Goal: Task Accomplishment & Management: Complete application form

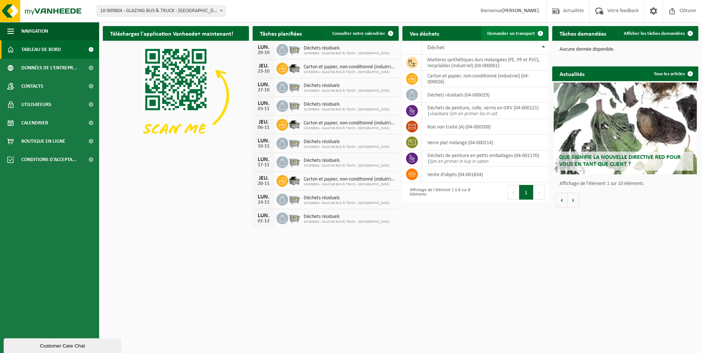
click at [495, 35] on span "Demander un transport" at bounding box center [511, 33] width 48 height 5
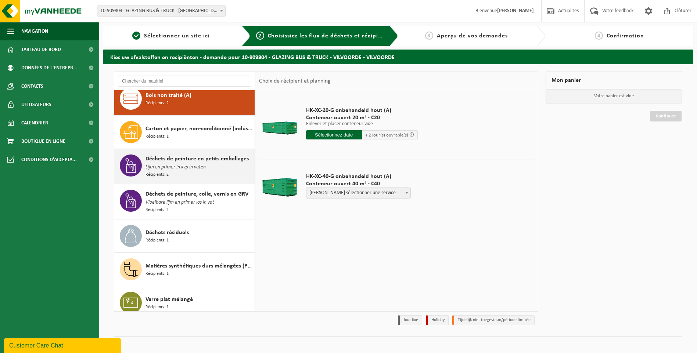
scroll to position [14, 0]
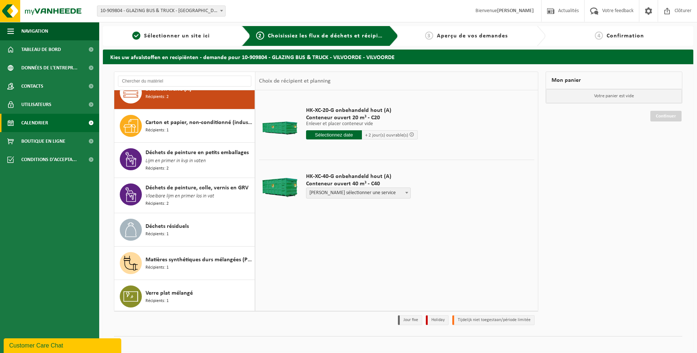
click at [50, 125] on link "Calendrier" at bounding box center [49, 123] width 99 height 18
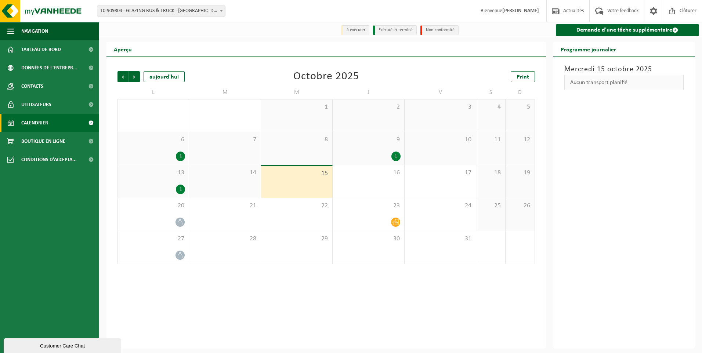
click at [176, 178] on div "13 1" at bounding box center [153, 181] width 71 height 33
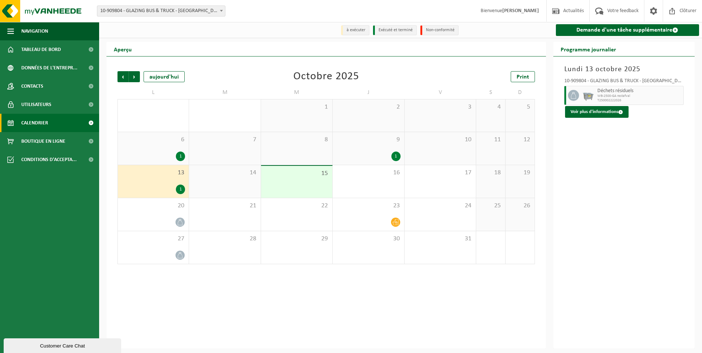
click at [173, 159] on div "1" at bounding box center [154, 157] width 64 height 10
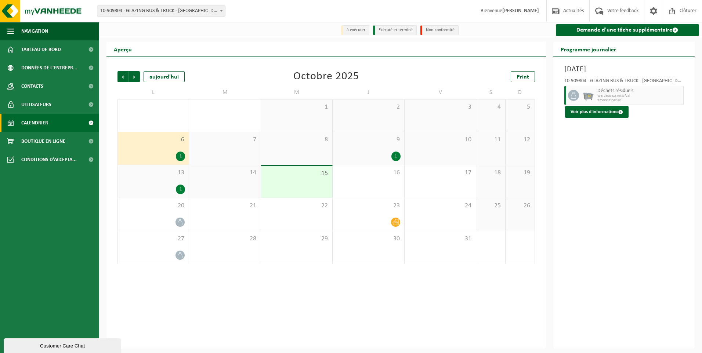
click at [386, 154] on div "1" at bounding box center [368, 157] width 64 height 10
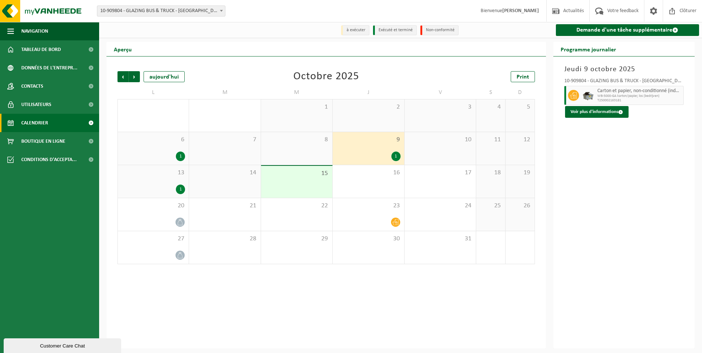
click at [620, 93] on span "Carton et papier, non-conditionné (industriel)" at bounding box center [640, 91] width 84 height 6
click at [599, 94] on span "Carton et papier, non-conditionné (industriel)" at bounding box center [640, 91] width 84 height 6
click at [579, 94] on span at bounding box center [573, 95] width 11 height 11
drag, startPoint x: 579, startPoint y: 94, endPoint x: 594, endPoint y: 112, distance: 24.3
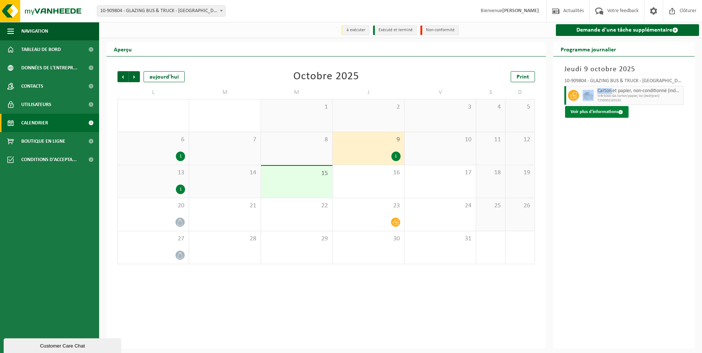
click at [594, 112] on button "Voir plus d'informations" at bounding box center [597, 112] width 64 height 12
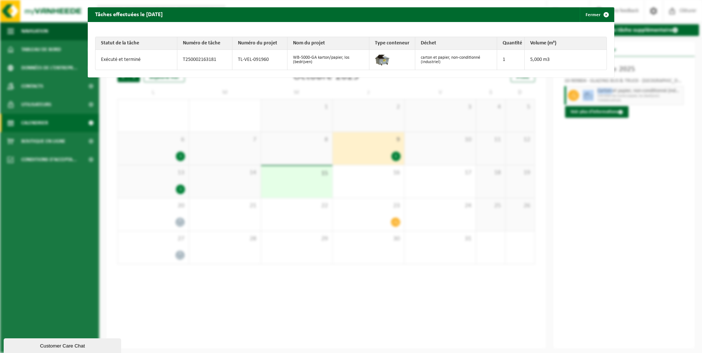
click at [381, 65] on img at bounding box center [382, 59] width 15 height 15
click at [423, 58] on td "carton et papier, non-conditionné (industriel)" at bounding box center [456, 60] width 82 height 20
drag, startPoint x: 423, startPoint y: 58, endPoint x: 432, endPoint y: 60, distance: 9.7
click at [432, 60] on td "carton et papier, non-conditionné (industriel)" at bounding box center [456, 60] width 82 height 20
click at [286, 50] on table "Statut de la tâche Numéro de tâche Numéro du projet Nom du projet Type conteneu…" at bounding box center [351, 53] width 512 height 33
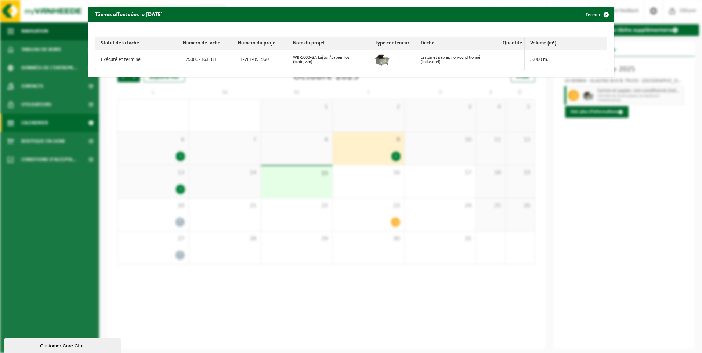
drag, startPoint x: 286, startPoint y: 50, endPoint x: 320, endPoint y: 53, distance: 34.3
click at [320, 53] on td "WB-5000-GA karton/papier, los (bedrijven)" at bounding box center [329, 60] width 82 height 20
drag, startPoint x: 94, startPoint y: 55, endPoint x: 98, endPoint y: 54, distance: 3.7
click at [98, 54] on table "Statut de la tâche Numéro de tâche Numéro du projet Nom du projet Type conteneu…" at bounding box center [351, 53] width 512 height 33
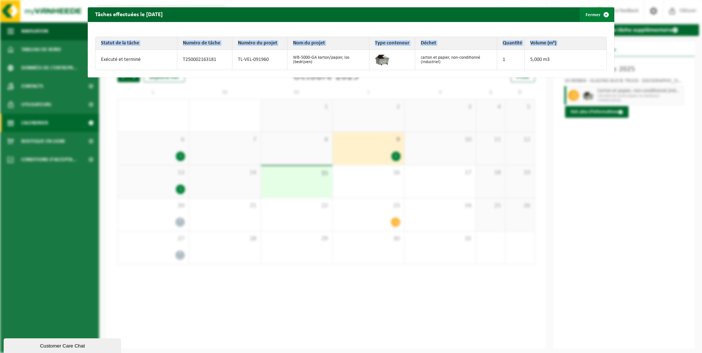
click at [604, 15] on span "button" at bounding box center [606, 14] width 15 height 15
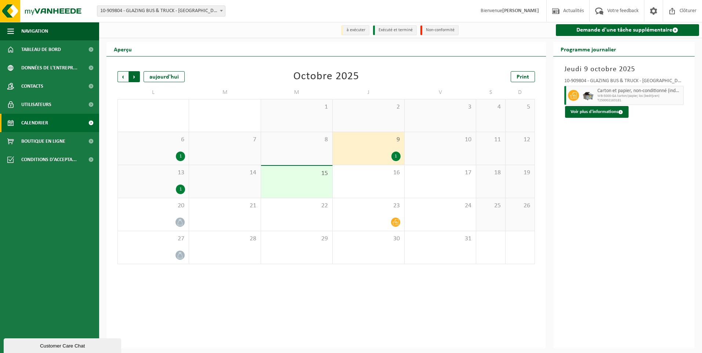
click at [122, 77] on span "Précédent" at bounding box center [123, 76] width 11 height 11
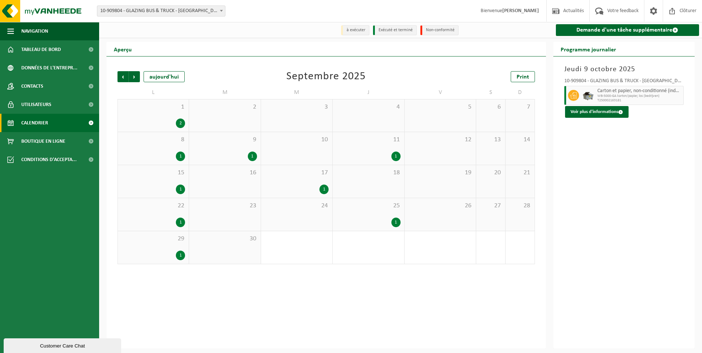
click at [382, 148] on div "11 1" at bounding box center [368, 148] width 71 height 33
click at [381, 221] on div "1" at bounding box center [368, 223] width 64 height 10
click at [312, 163] on div "10" at bounding box center [296, 148] width 71 height 33
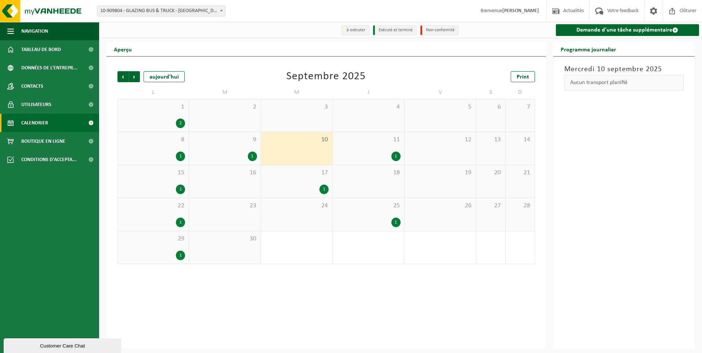
click at [47, 122] on span "Calendrier" at bounding box center [34, 123] width 27 height 18
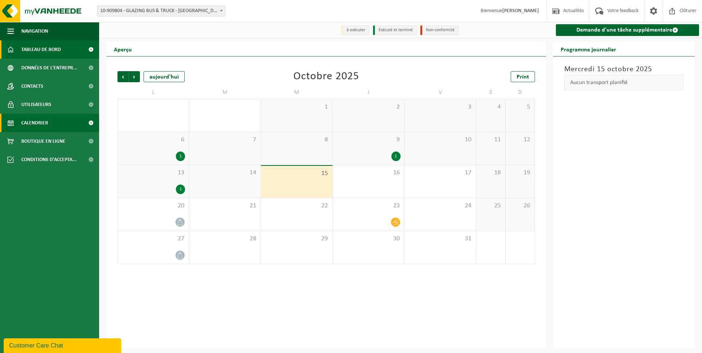
click at [56, 53] on span "Tableau de bord" at bounding box center [41, 49] width 40 height 18
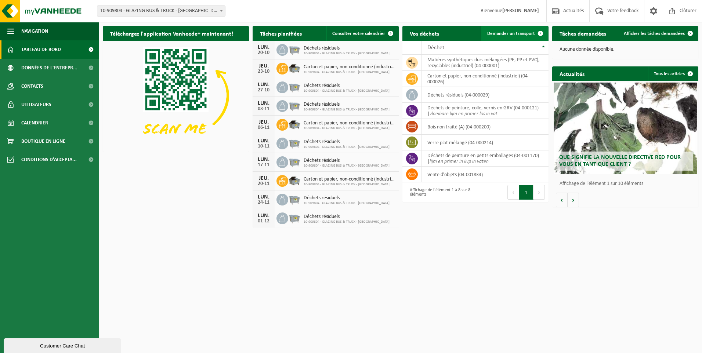
click at [528, 30] on link "Demander un transport" at bounding box center [514, 33] width 66 height 15
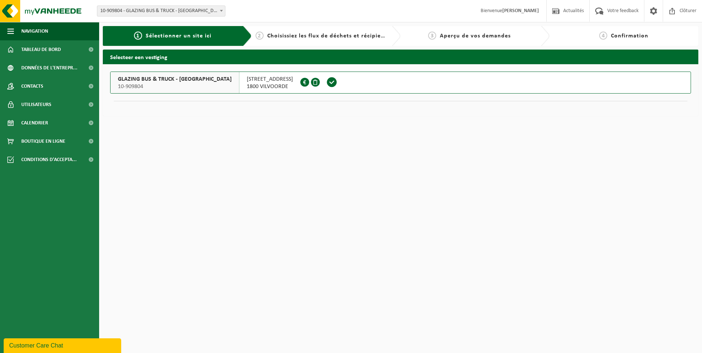
click at [247, 86] on span "1800 VILVOORDE" at bounding box center [270, 86] width 46 height 7
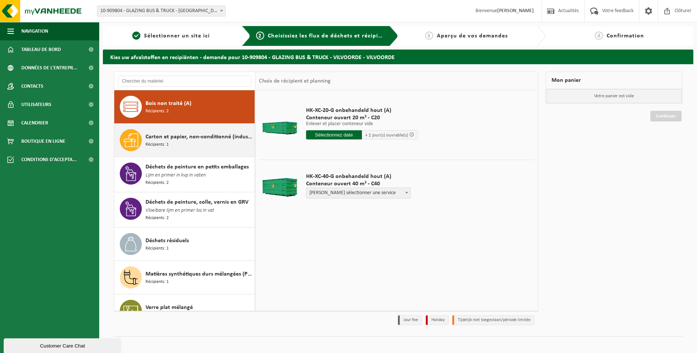
click at [142, 144] on div "Carton et papier, non-conditionné (industriel) Récipients: 1" at bounding box center [184, 140] width 141 height 33
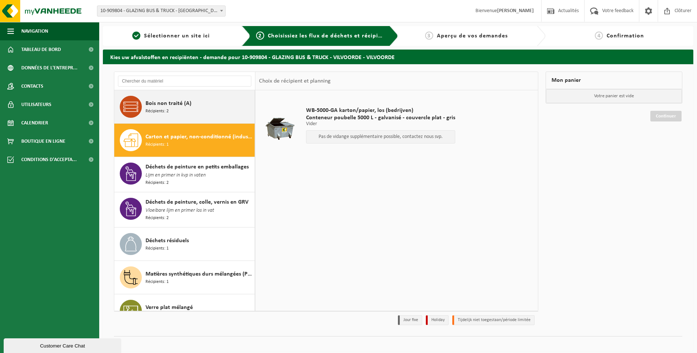
click at [184, 101] on span "Bois non traité (A)" at bounding box center [168, 103] width 46 height 9
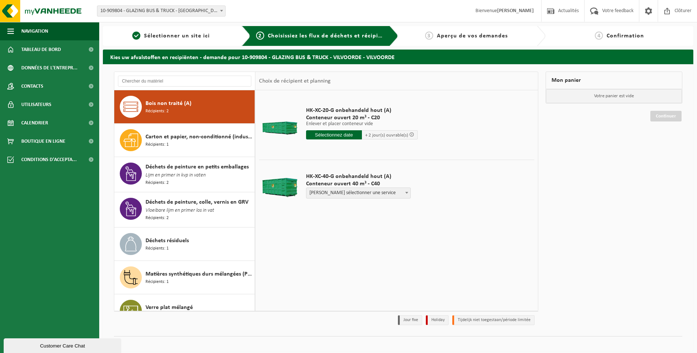
click at [380, 191] on span "Veuillez sélectionner une service" at bounding box center [358, 193] width 104 height 10
click at [383, 194] on span "Veuillez sélectionner une service" at bounding box center [358, 193] width 104 height 10
click at [339, 136] on input "text" at bounding box center [334, 134] width 56 height 9
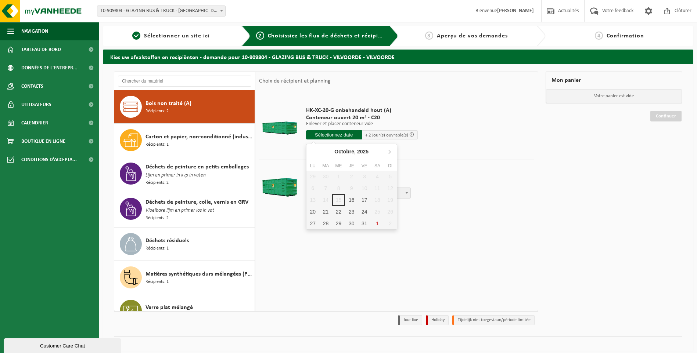
click at [458, 142] on td "HK-XC-20-G onbehandeld hout (A) Conteneur ouvert 20 m³ - C20 Enlever et placer …" at bounding box center [417, 125] width 234 height 62
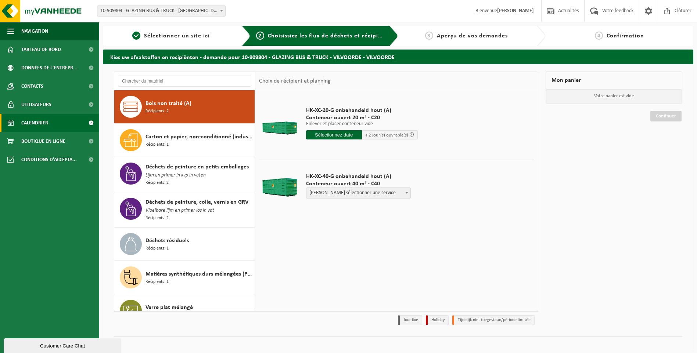
click at [42, 114] on span "Calendrier" at bounding box center [34, 123] width 27 height 18
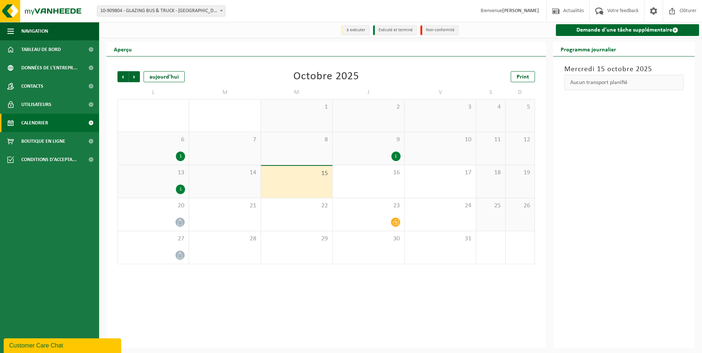
click at [169, 154] on div "1" at bounding box center [154, 157] width 64 height 10
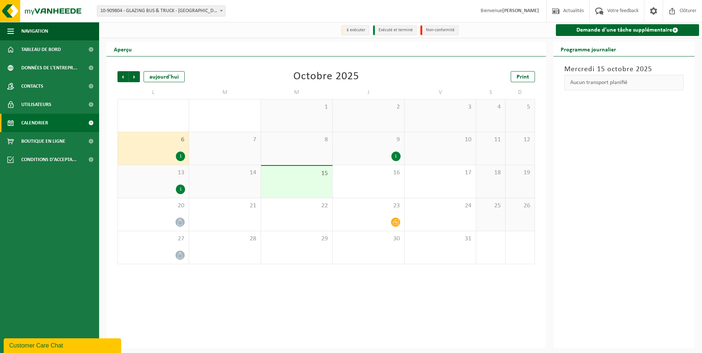
click at [167, 181] on div "13 1" at bounding box center [153, 181] width 71 height 33
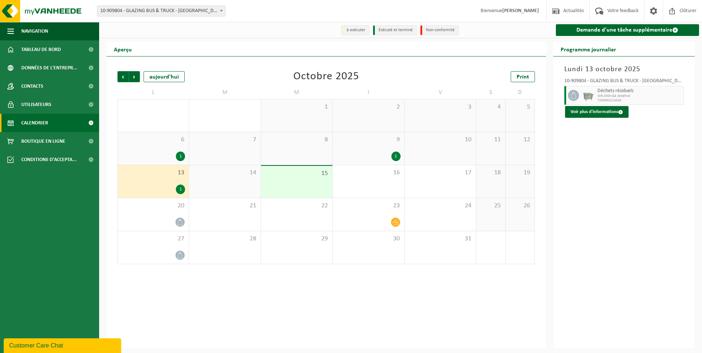
click at [398, 153] on div "1" at bounding box center [395, 157] width 9 height 10
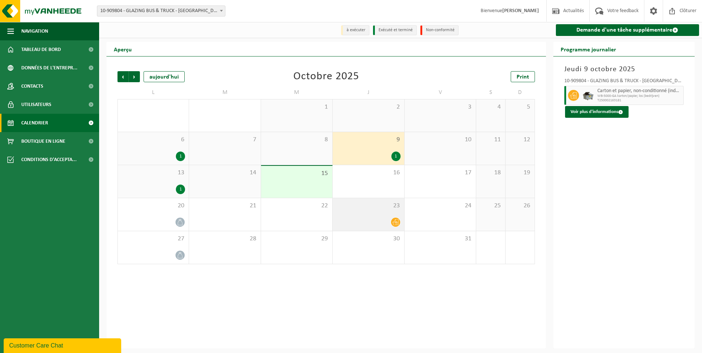
click at [378, 221] on div at bounding box center [368, 222] width 64 height 10
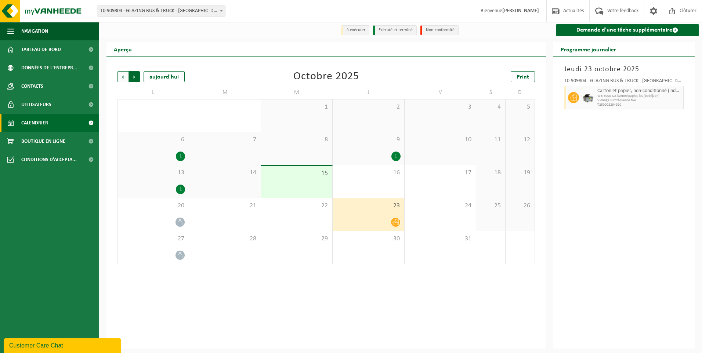
click at [123, 79] on span "Précédent" at bounding box center [123, 76] width 11 height 11
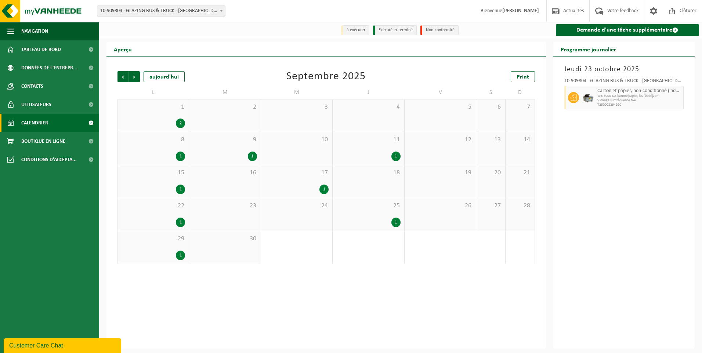
click at [388, 223] on div "1" at bounding box center [368, 223] width 64 height 10
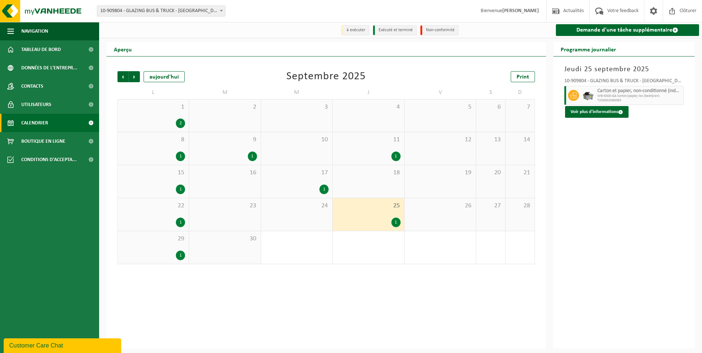
click at [193, 234] on div "30" at bounding box center [224, 247] width 71 height 33
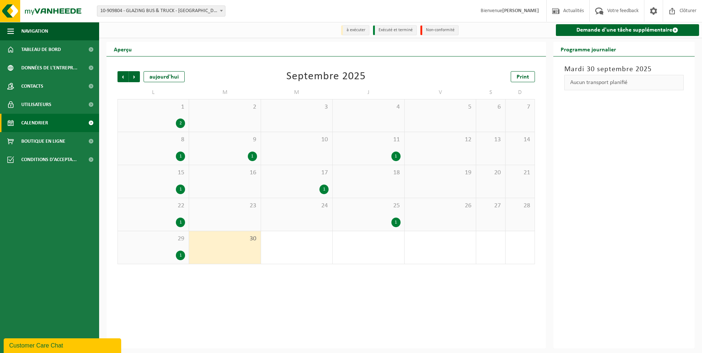
click at [170, 241] on span "29" at bounding box center [154, 239] width 64 height 8
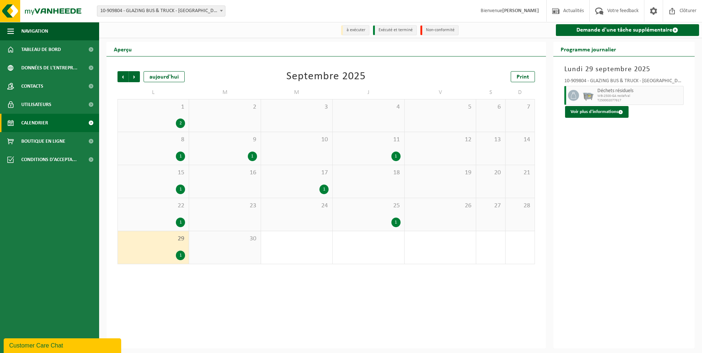
click at [165, 217] on div "22 1" at bounding box center [153, 214] width 71 height 33
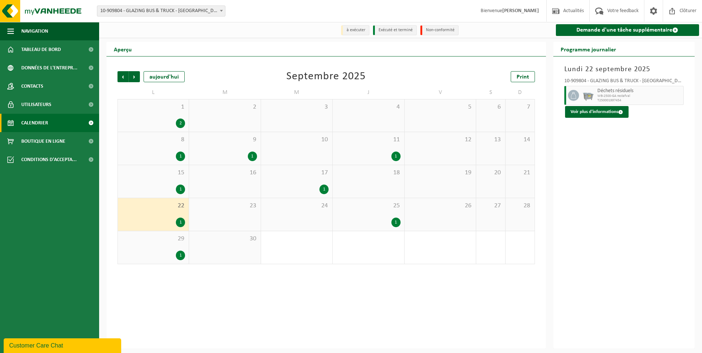
click at [165, 201] on div "22 1" at bounding box center [153, 214] width 71 height 33
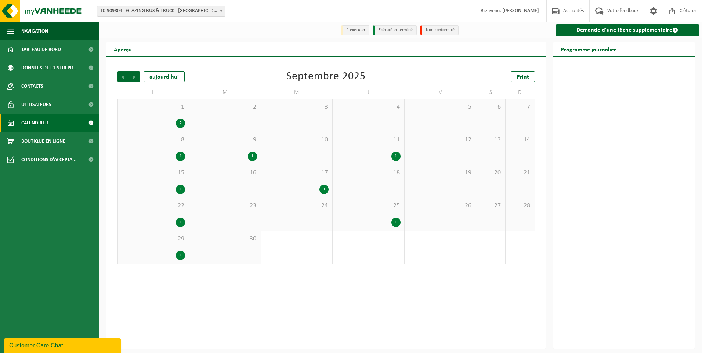
click at [163, 183] on div "15 1" at bounding box center [153, 181] width 71 height 33
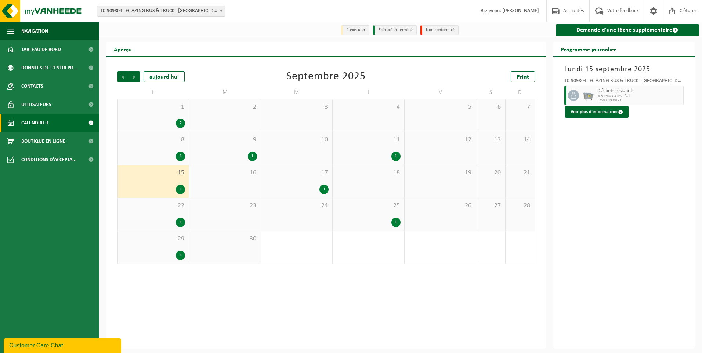
click at [159, 161] on div "1" at bounding box center [154, 157] width 64 height 10
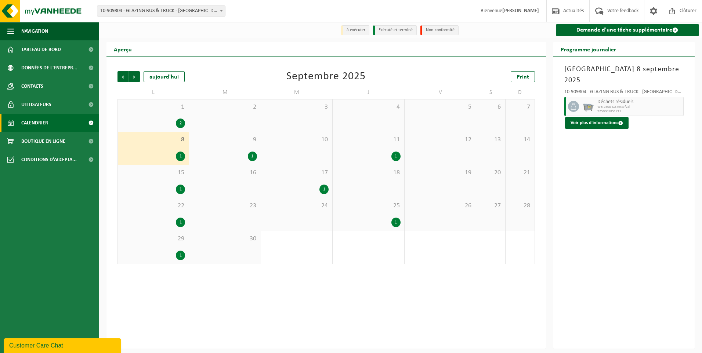
click at [389, 156] on div "1" at bounding box center [368, 157] width 64 height 10
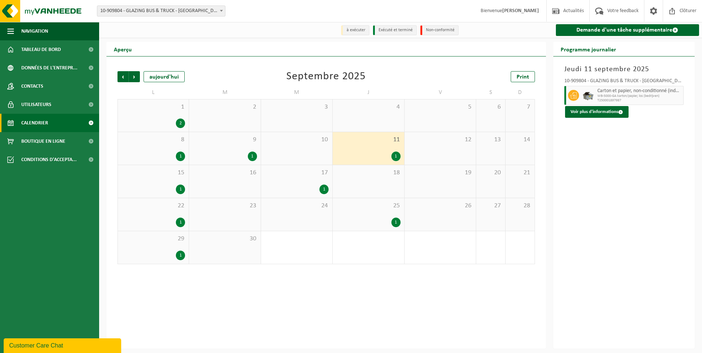
click at [260, 155] on div "9 1" at bounding box center [224, 148] width 71 height 33
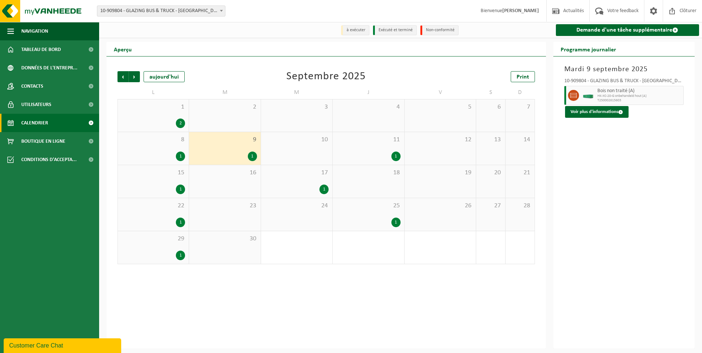
click at [152, 110] on span "1" at bounding box center [154, 107] width 64 height 8
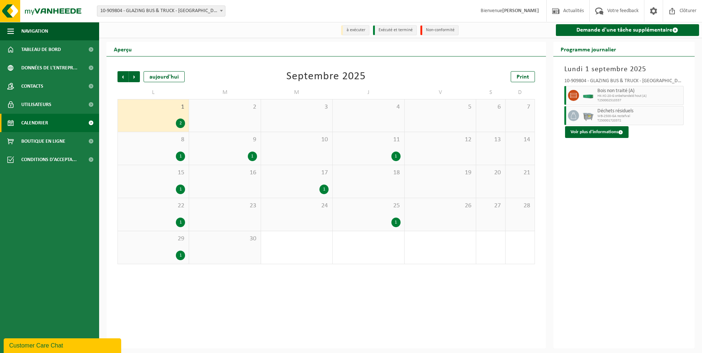
click at [241, 147] on div "9 1" at bounding box center [224, 148] width 71 height 33
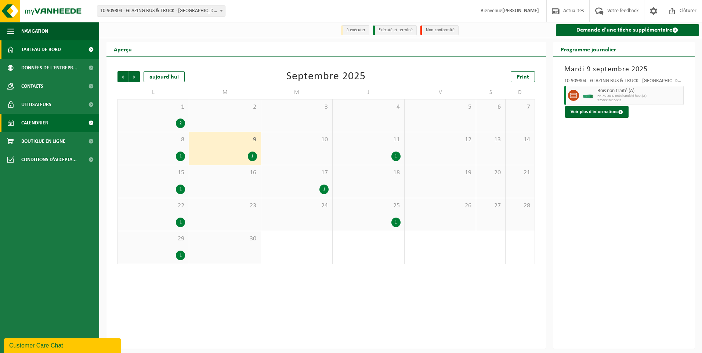
click at [57, 50] on span "Tableau de bord" at bounding box center [41, 49] width 40 height 18
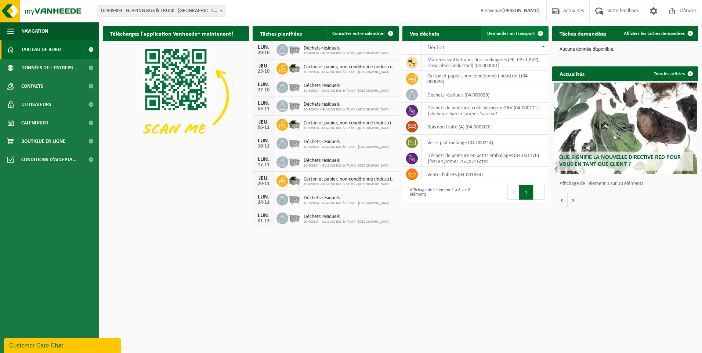
click at [518, 35] on span "Demander un transport" at bounding box center [511, 33] width 48 height 5
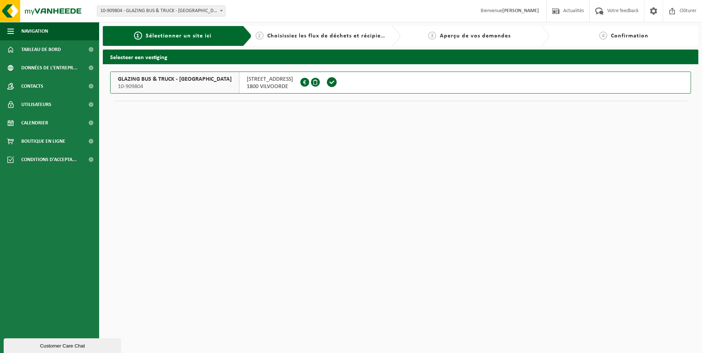
click at [311, 83] on span at bounding box center [315, 82] width 9 height 9
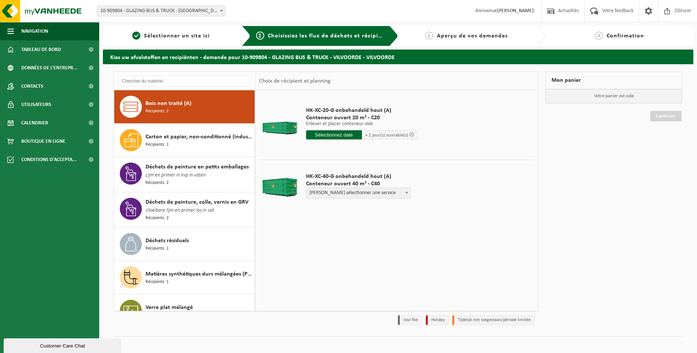
click at [192, 107] on div "Bois non traité (A) Récipients: 2" at bounding box center [198, 107] width 107 height 22
click at [333, 132] on input "text" at bounding box center [334, 134] width 56 height 9
click at [339, 145] on div "HK-XC-20-G onbehandeld hout (A) Conteneur ouvert 20 m³ - C20 Enlever et placer …" at bounding box center [361, 125] width 119 height 51
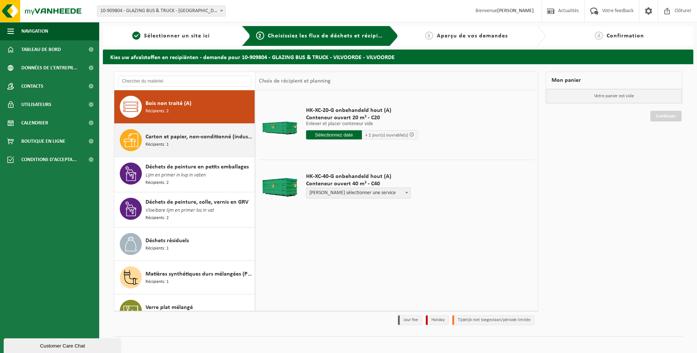
click at [176, 131] on div "Carton et papier, non-conditionné (industriel) Récipients: 1" at bounding box center [198, 140] width 107 height 22
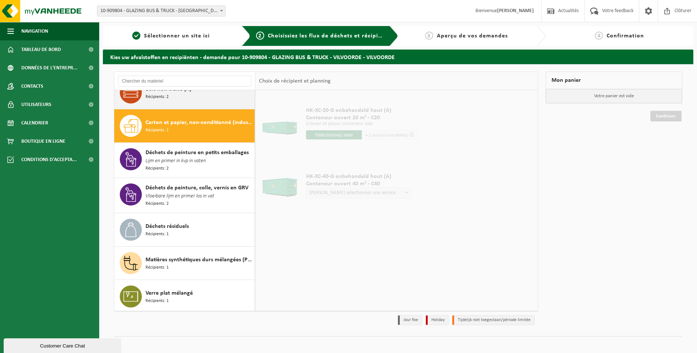
click at [174, 103] on div "Bois non traité (A) Récipients: 2" at bounding box center [198, 93] width 107 height 22
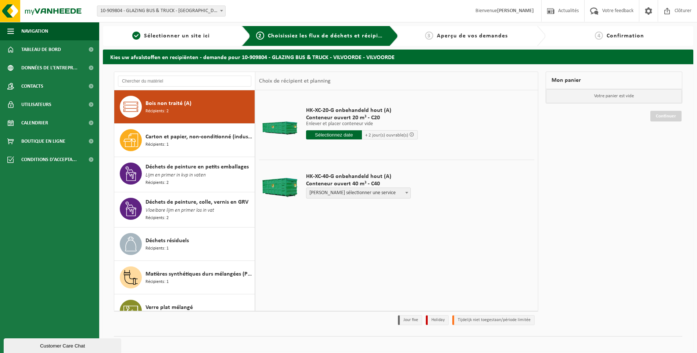
click at [335, 134] on input "text" at bounding box center [334, 134] width 56 height 9
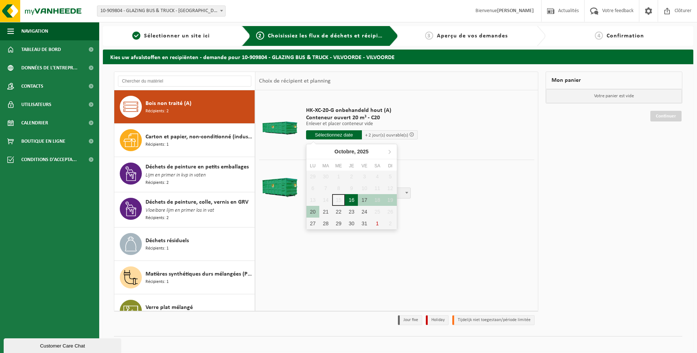
click at [351, 202] on div "16" at bounding box center [351, 200] width 13 height 12
type input "à partir de 2025-10-16"
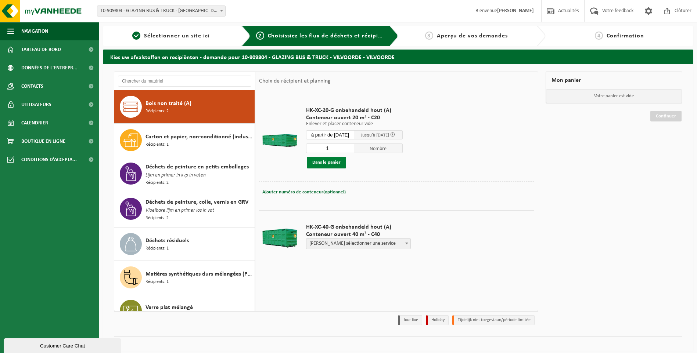
click at [331, 164] on button "Dans le panier" at bounding box center [326, 163] width 39 height 12
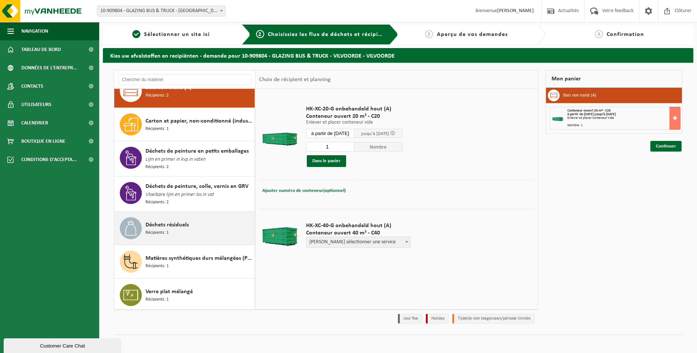
scroll to position [6, 0]
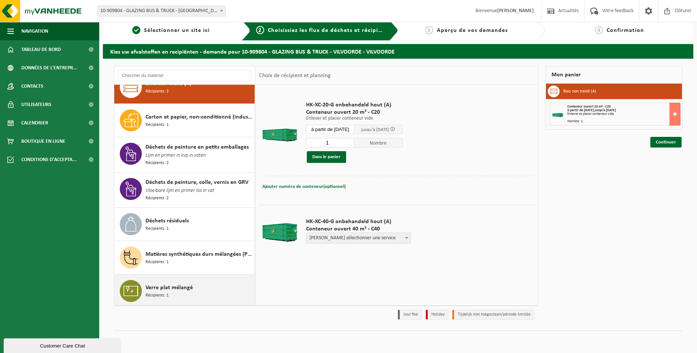
click at [165, 285] on span "Verre plat mélangé" at bounding box center [168, 288] width 47 height 9
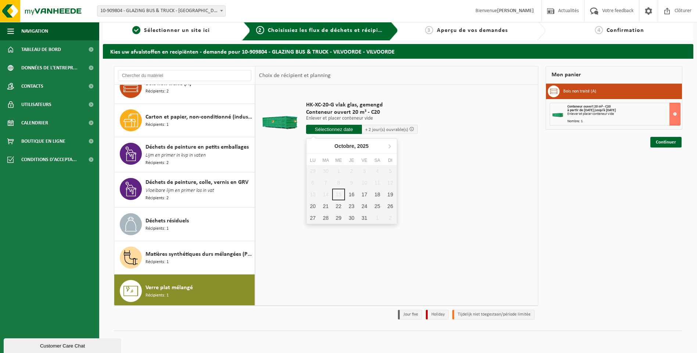
click at [341, 129] on input "text" at bounding box center [334, 129] width 56 height 9
click at [350, 196] on div "16" at bounding box center [351, 195] width 13 height 12
type input "à partir de 2025-10-16"
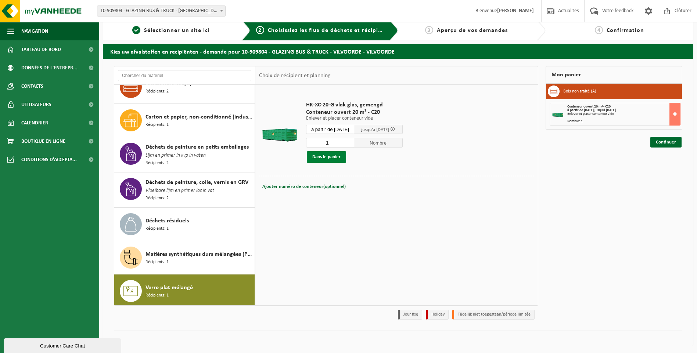
click at [331, 157] on button "Dans le panier" at bounding box center [326, 157] width 39 height 12
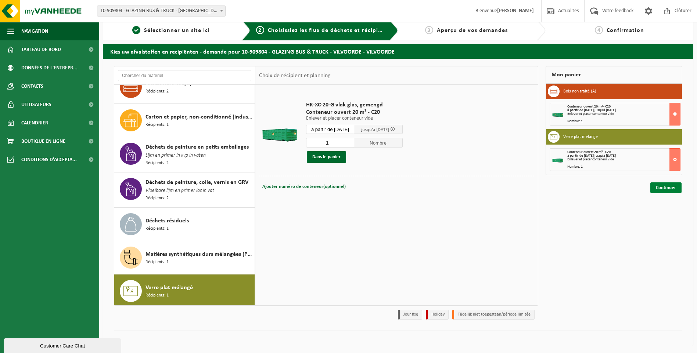
click at [664, 188] on link "Continuer" at bounding box center [665, 188] width 31 height 11
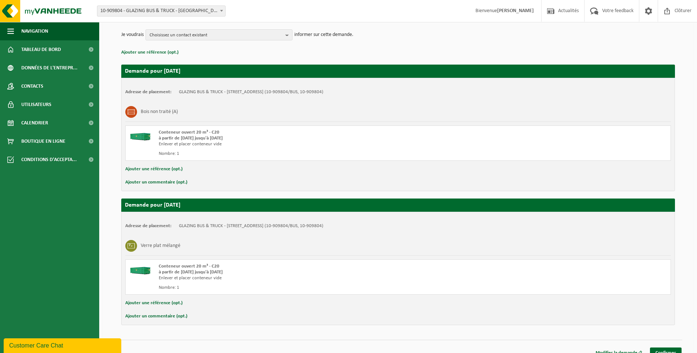
scroll to position [96, 0]
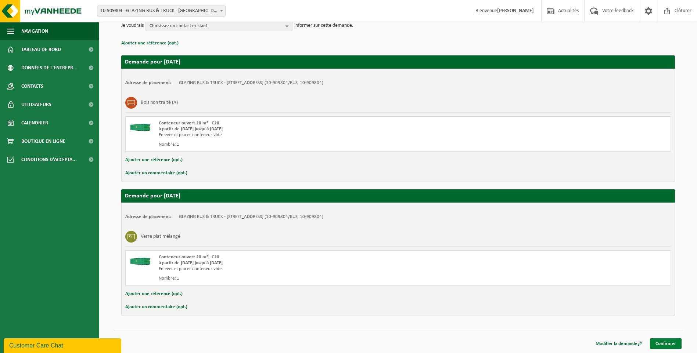
click at [660, 341] on link "Confirmer" at bounding box center [666, 344] width 32 height 11
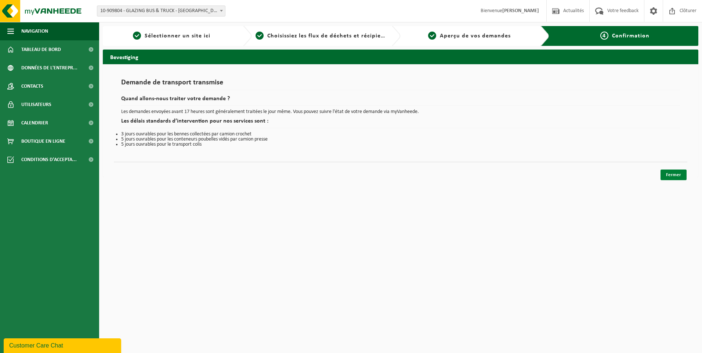
click at [674, 175] on link "Fermer" at bounding box center [674, 175] width 26 height 11
